Goal: Find specific page/section: Find specific page/section

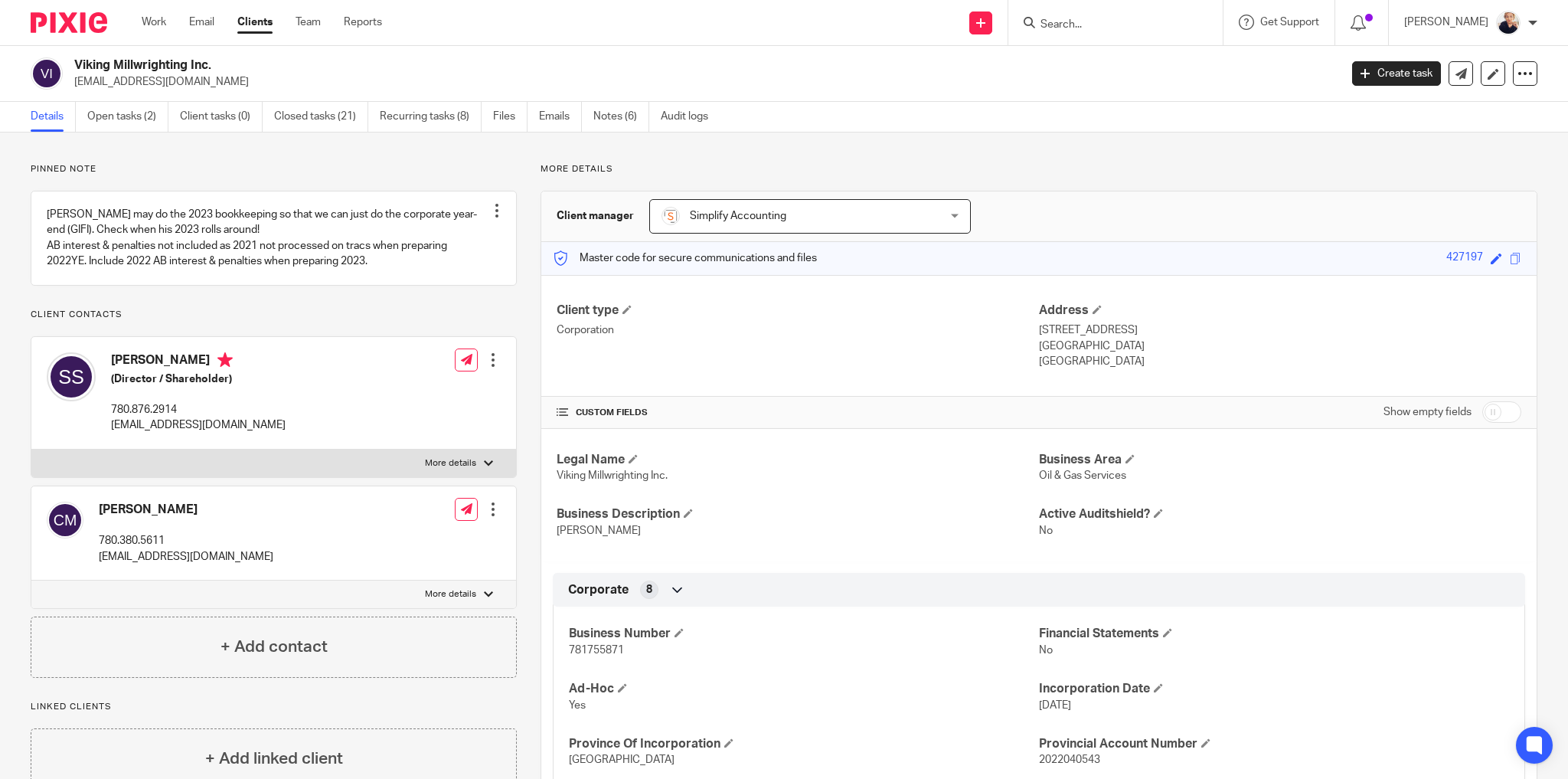
click at [1067, 19] on input "Search" at bounding box center [1108, 25] width 138 height 14
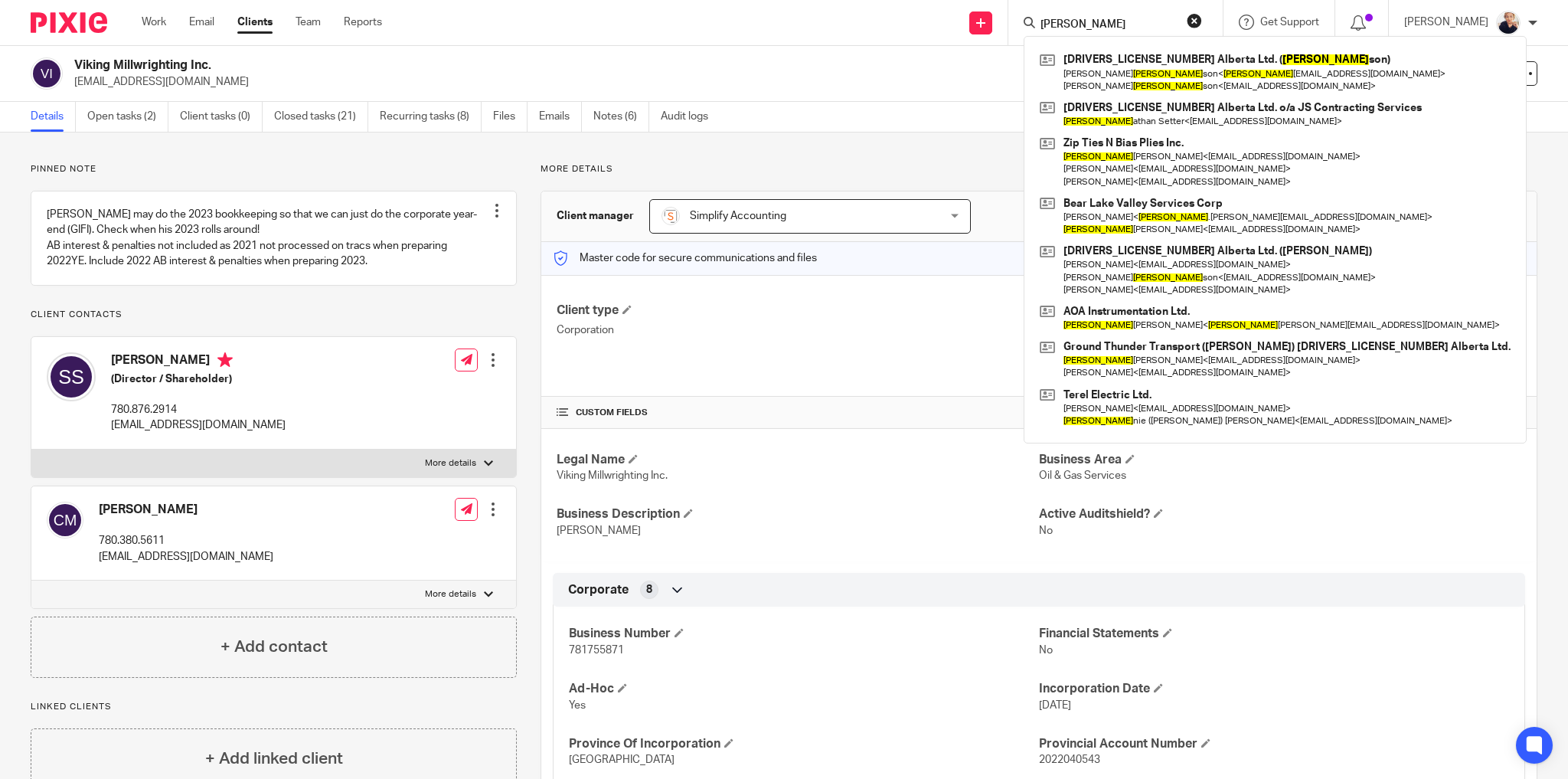
click button "submit" at bounding box center [0, 0] width 0 height 0
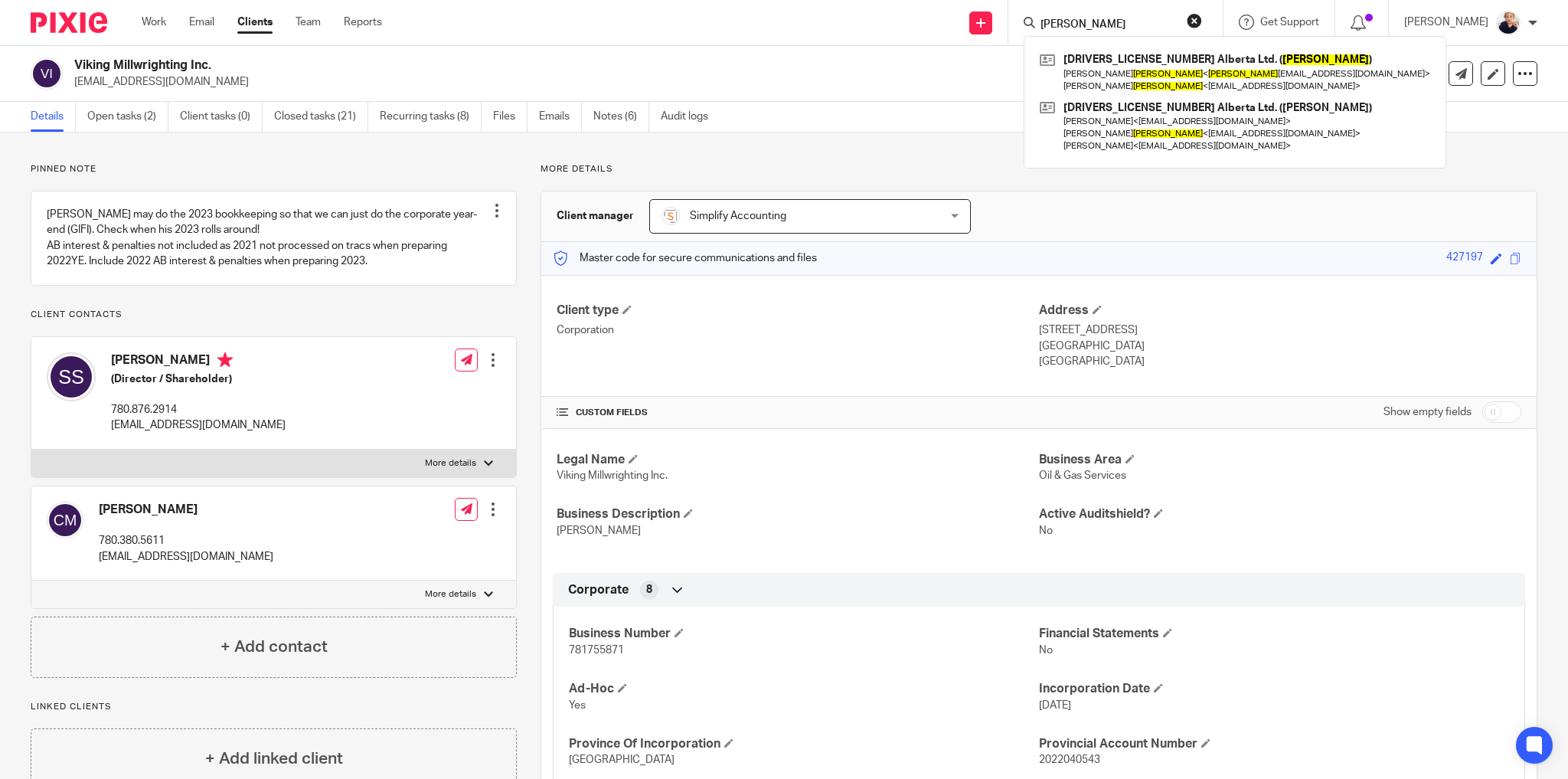
click at [1122, 24] on input "johnson" at bounding box center [1108, 25] width 138 height 14
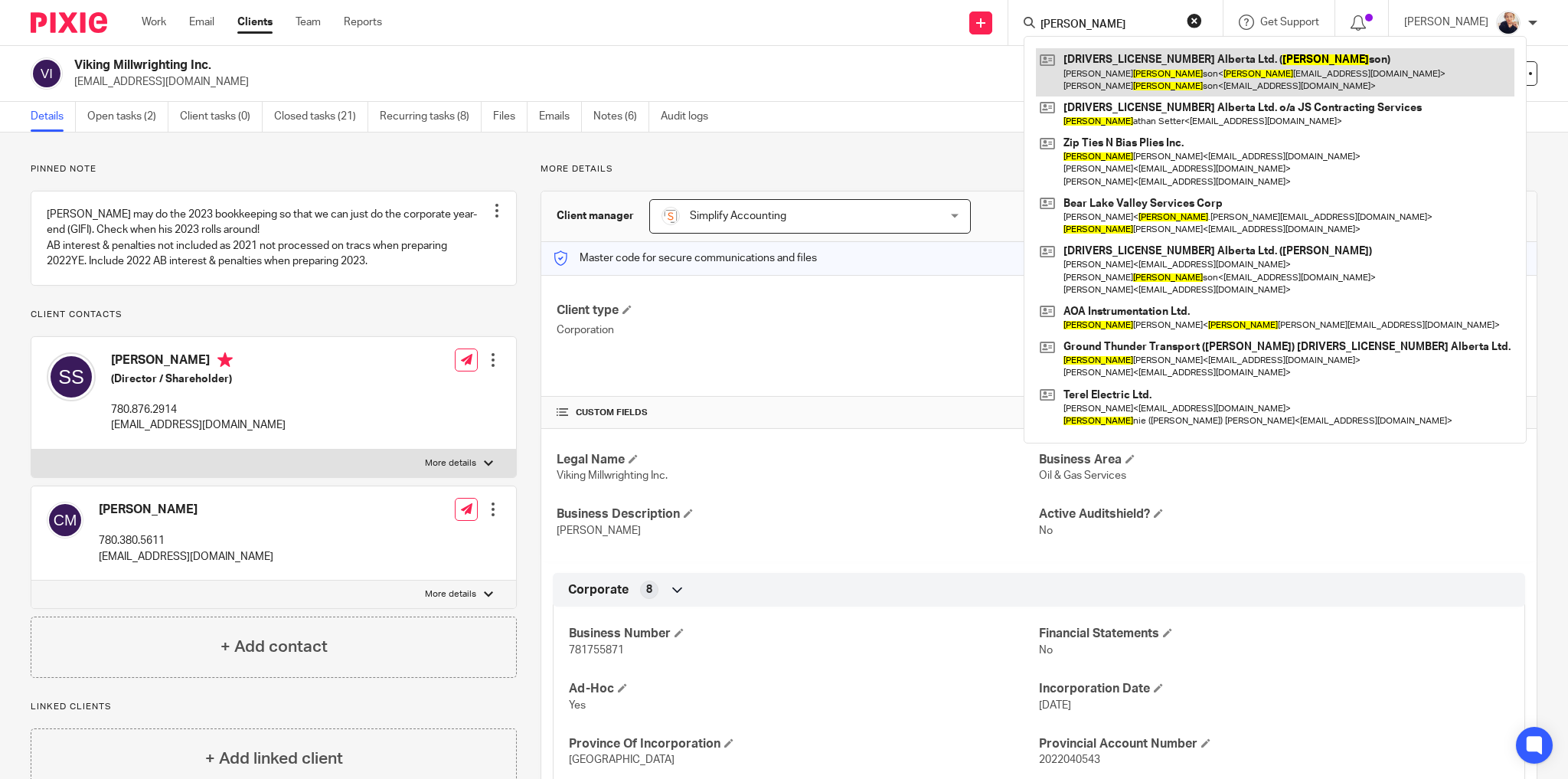
type input "john"
drag, startPoint x: 1238, startPoint y: 65, endPoint x: 1256, endPoint y: 71, distance: 19.0
click at [1237, 65] on link at bounding box center [1275, 72] width 478 height 47
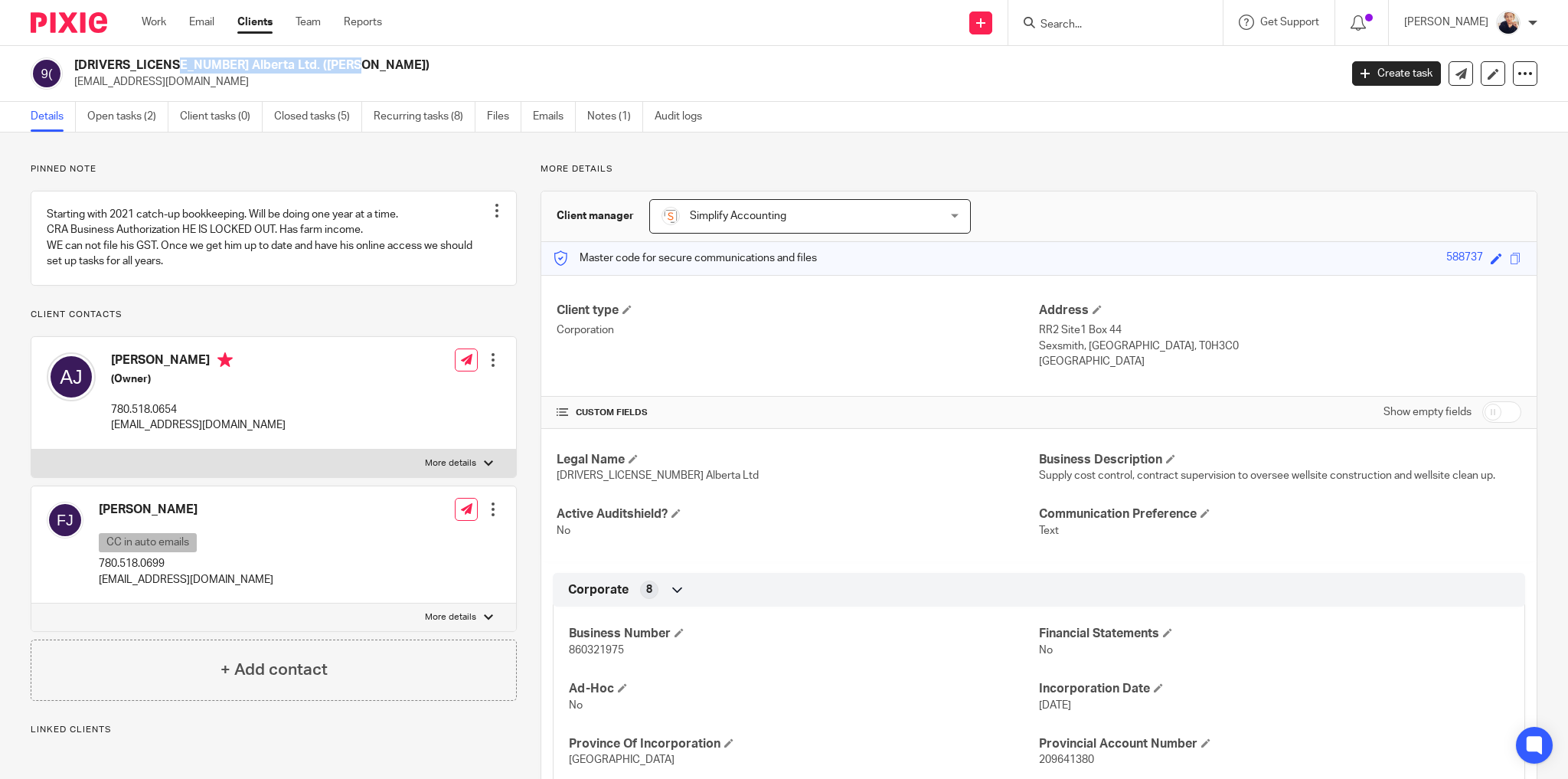
drag, startPoint x: 254, startPoint y: 60, endPoint x: 73, endPoint y: 63, distance: 181.0
click at [73, 63] on div "[DRIVERS_LICENSE_NUMBER] Alberta Ltd. ([PERSON_NAME]) [EMAIL_ADDRESS][DOMAIN_NA…" at bounding box center [681, 73] width 1299 height 32
copy h2 "[DRIVERS_LICENSE_NUMBER] Alberta Ltd. ([PERSON_NAME])"
click at [1112, 27] on input "Search" at bounding box center [1108, 25] width 138 height 14
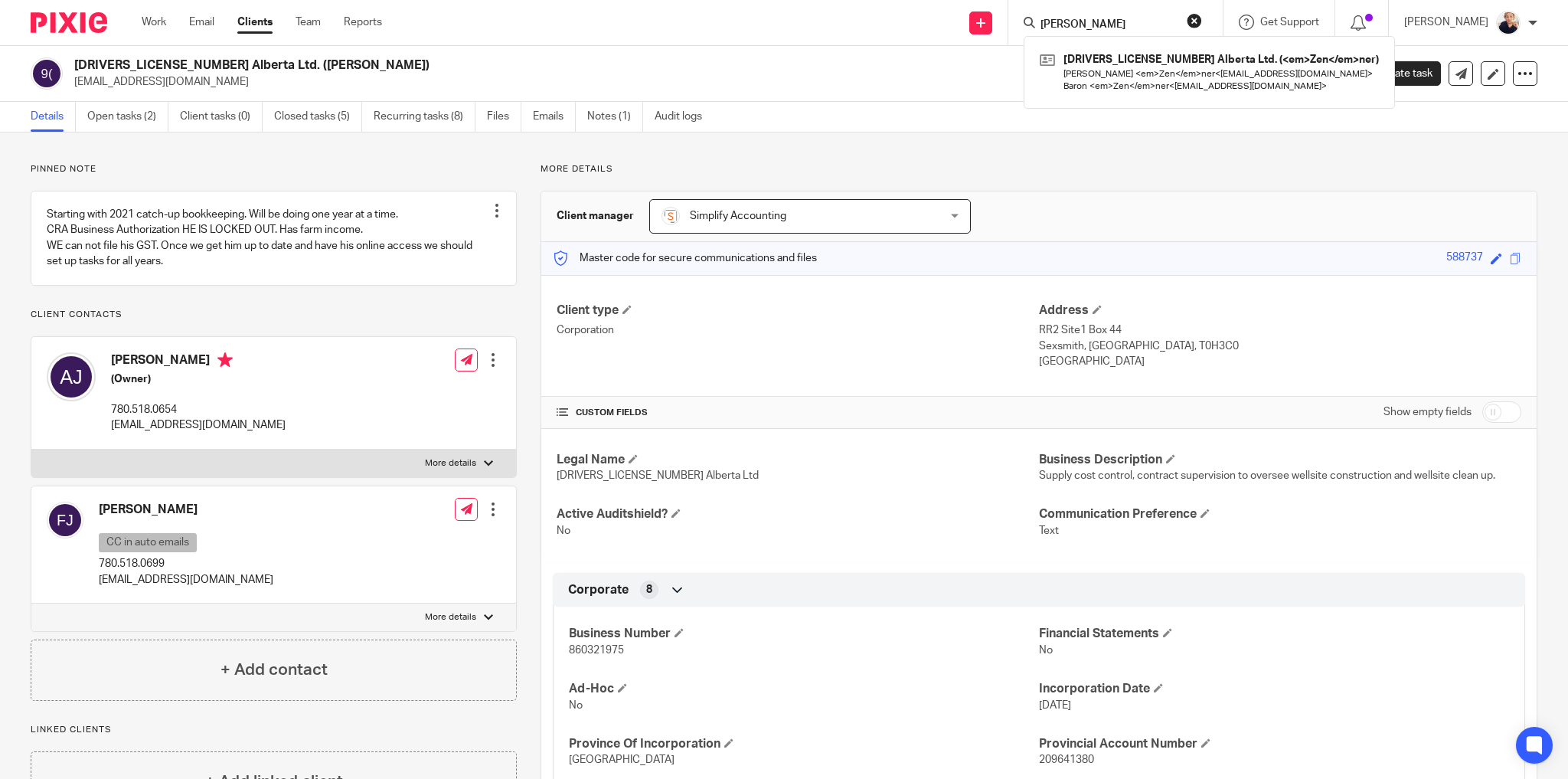
type input "[PERSON_NAME]"
click button "submit" at bounding box center [0, 0] width 0 height 0
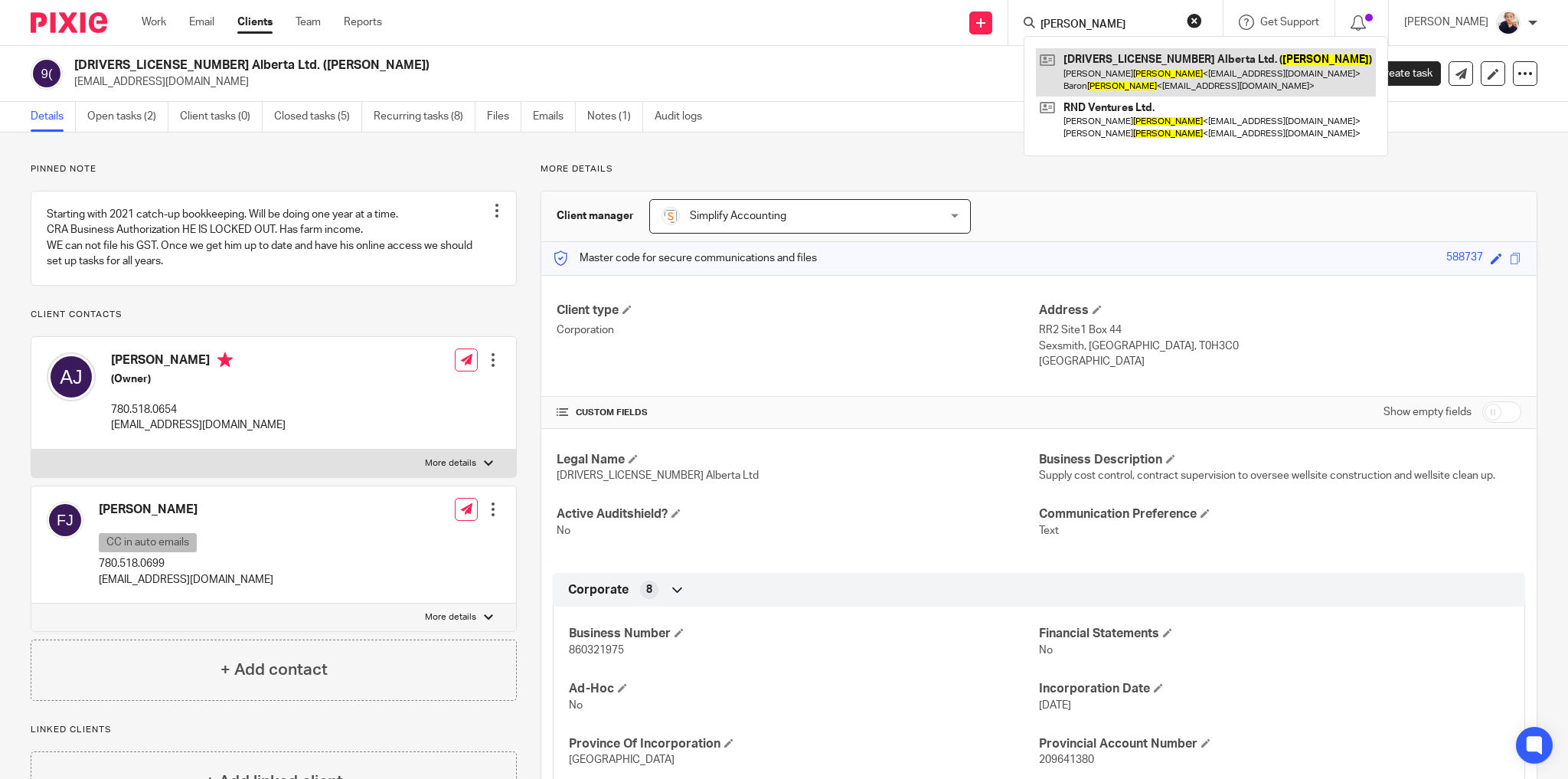
click at [1182, 77] on link at bounding box center [1205, 72] width 340 height 47
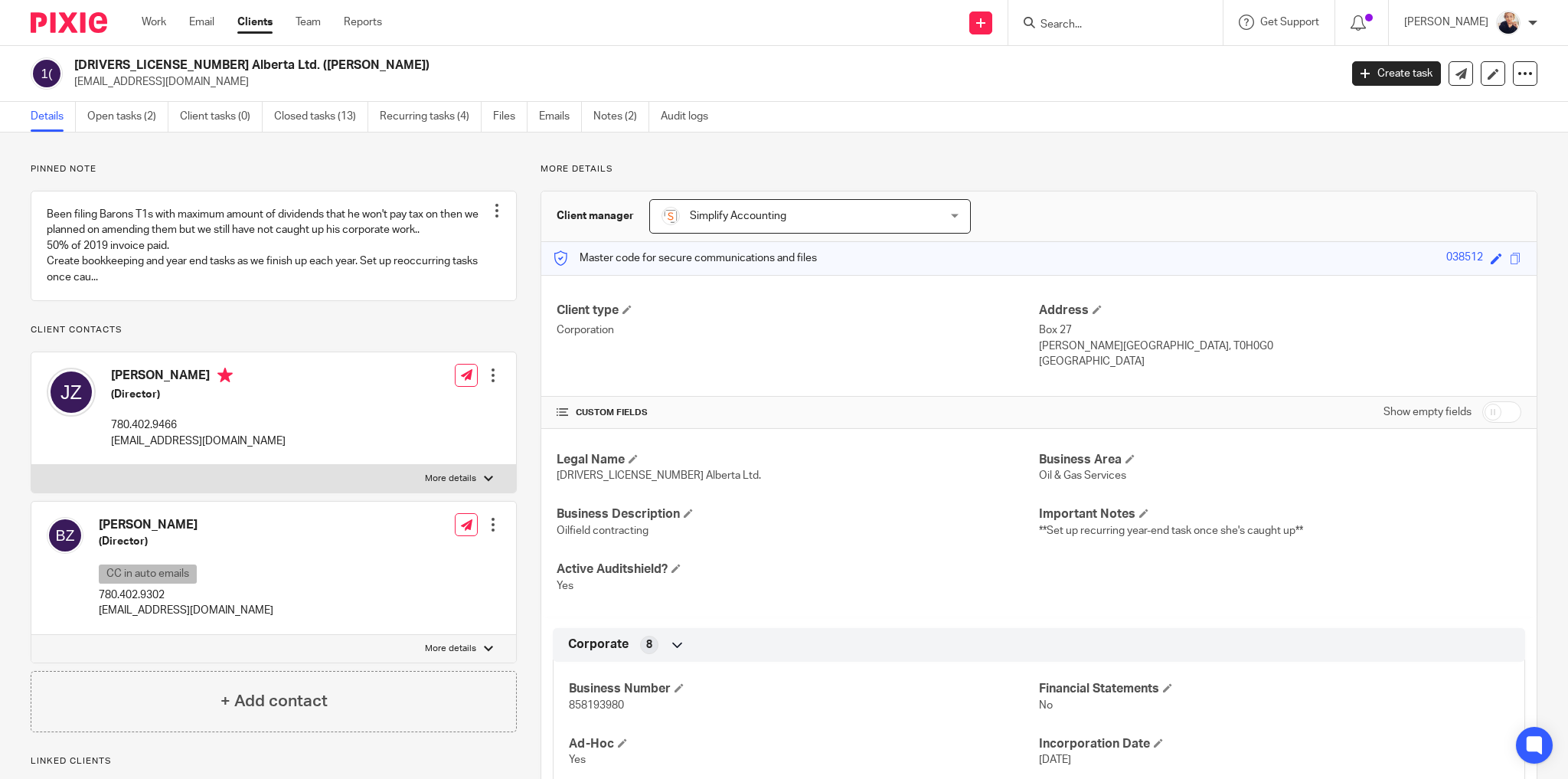
click at [1107, 7] on div at bounding box center [1115, 23] width 214 height 46
click at [1106, 28] on input "Search" at bounding box center [1108, 25] width 138 height 14
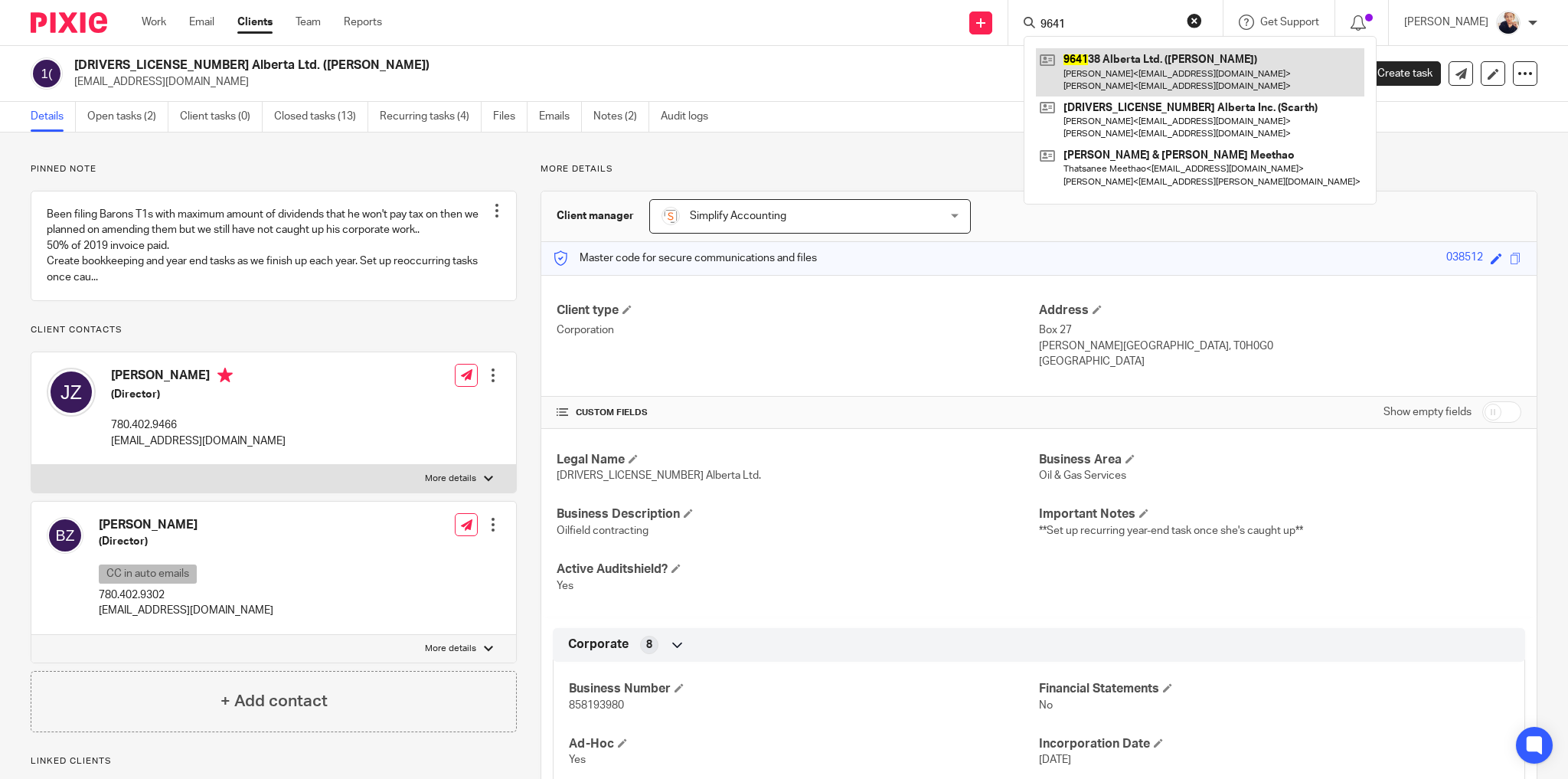
type input "9641"
click at [1142, 84] on link at bounding box center [1200, 72] width 329 height 47
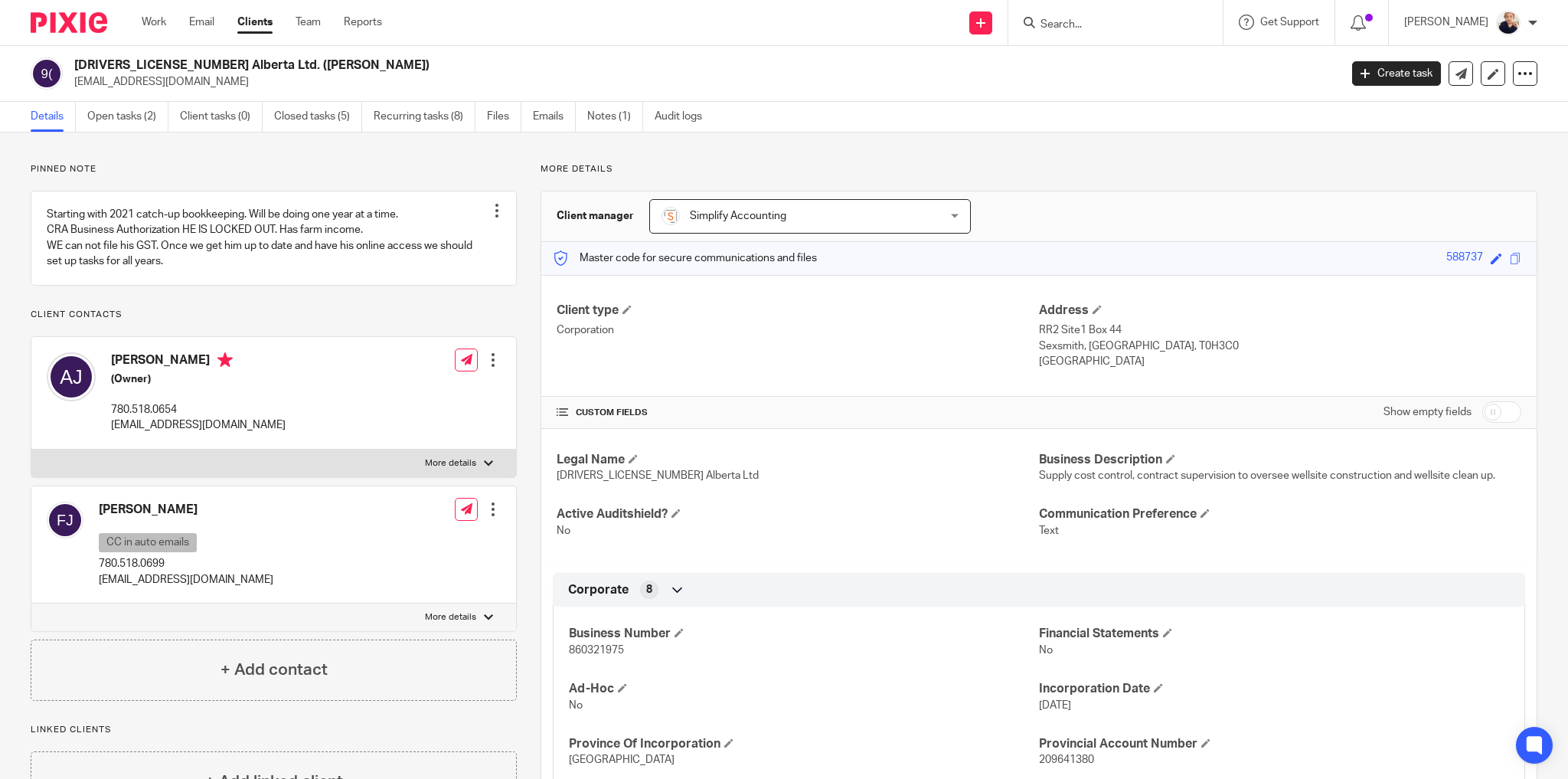
scroll to position [122, 0]
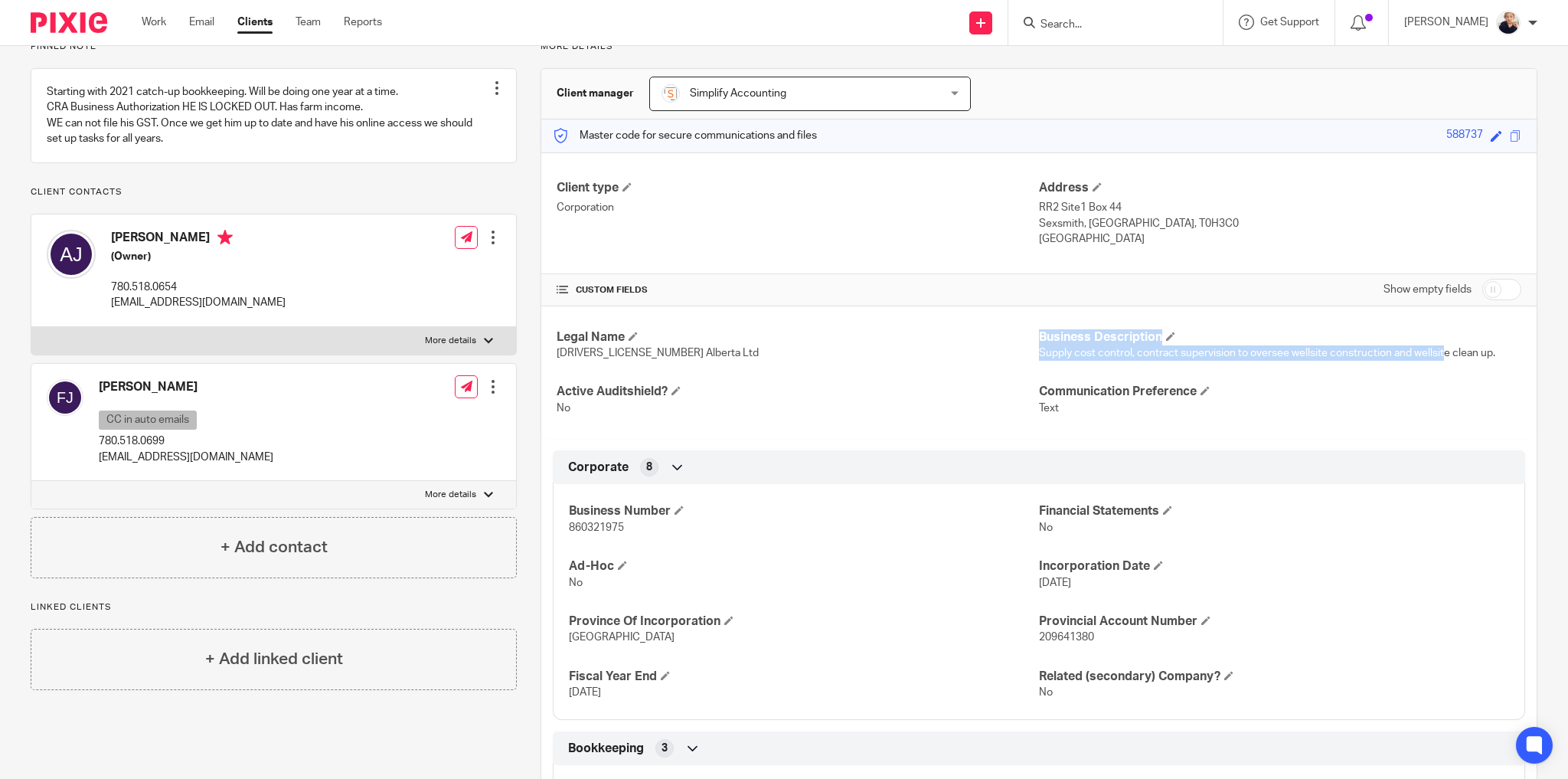
drag, startPoint x: 1014, startPoint y: 350, endPoint x: 1438, endPoint y: 367, distance: 424.3
click at [1440, 366] on div "Legal Name [DRIVERS_LICENSE_NUMBER] Alberta Ltd Business Description Supply cos…" at bounding box center [1039, 373] width 996 height 133
drag, startPoint x: 1435, startPoint y: 398, endPoint x: 1468, endPoint y: 377, distance: 39.1
click at [1444, 391] on div "Communication Preference Text" at bounding box center [1281, 399] width 483 height 32
drag, startPoint x: 1491, startPoint y: 350, endPoint x: 1032, endPoint y: 354, distance: 459.0
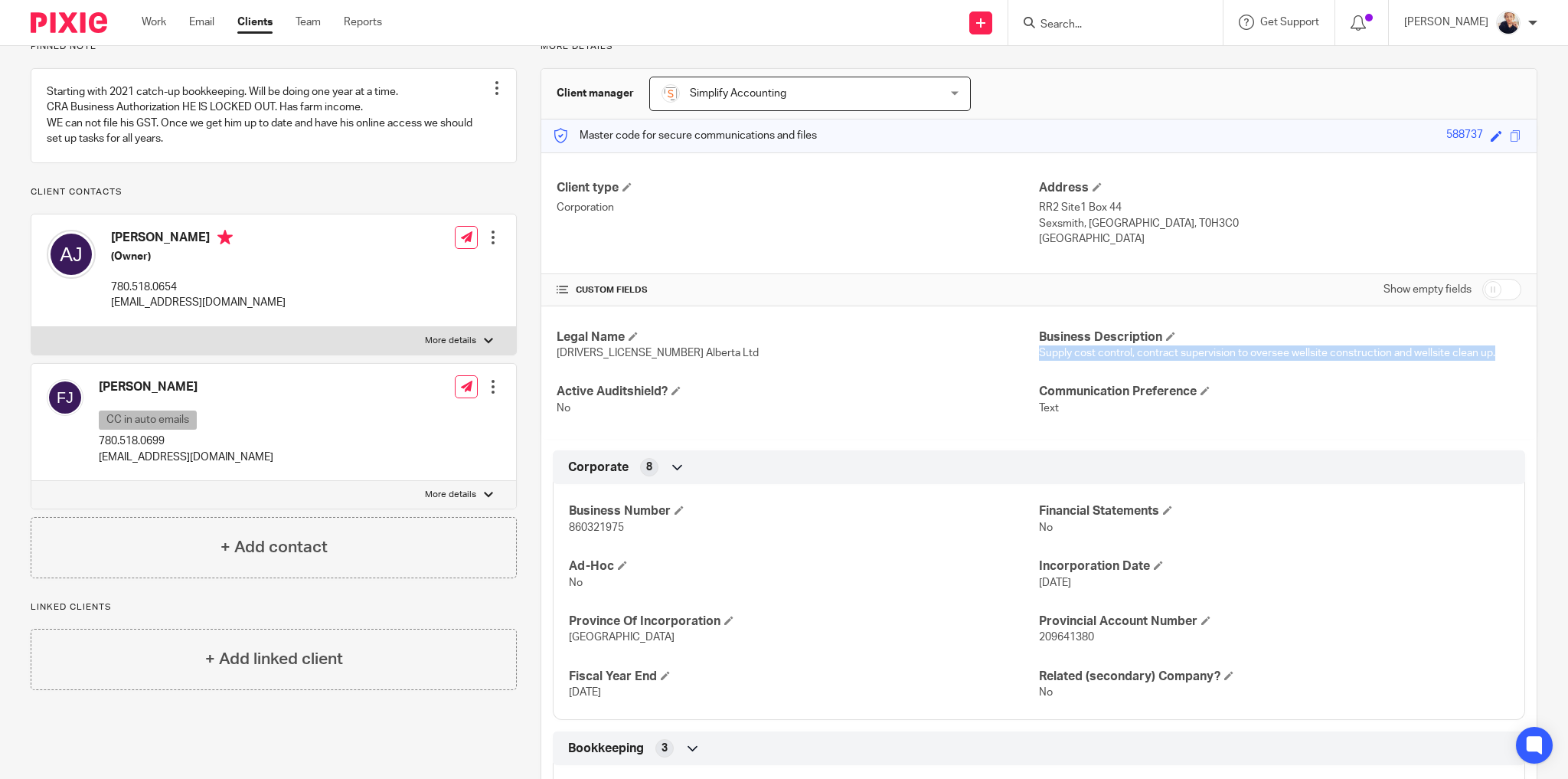
click at [1040, 354] on p "Supply cost control, contract supervision to oversee wellsite construction and …" at bounding box center [1281, 353] width 483 height 15
copy span "Supply cost control, contract supervision to oversee wellsite construction and …"
click at [835, 311] on div "Legal Name [DRIVERS_LICENSE_NUMBER] Alberta Ltd Business Description Supply cos…" at bounding box center [1039, 373] width 996 height 133
